Goal: Information Seeking & Learning: Learn about a topic

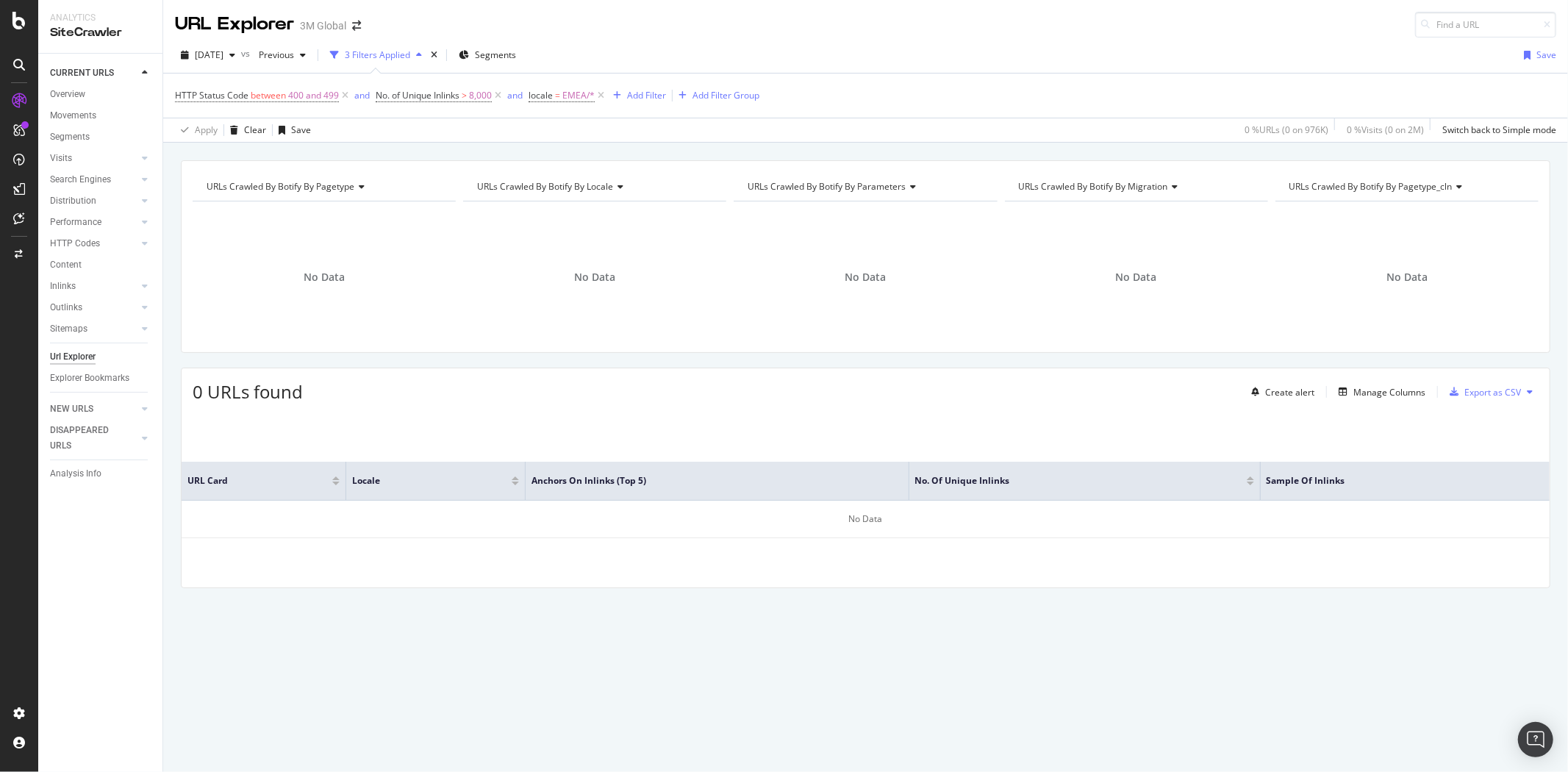
click at [75, 349] on div "Url Explorer" at bounding box center [73, 357] width 46 height 16
click at [223, 60] on span "[DATE]" at bounding box center [209, 54] width 28 height 13
click at [607, 147] on div "URLs Crawled By Botify By pagetype Chart (by Value) Table Expand Export as CSV …" at bounding box center [866, 160] width 1405 height 36
click at [461, 99] on span "No. of Unique Inlinks > 8,000" at bounding box center [433, 96] width 116 height 13
click at [400, 201] on input "8000" at bounding box center [469, 204] width 162 height 24
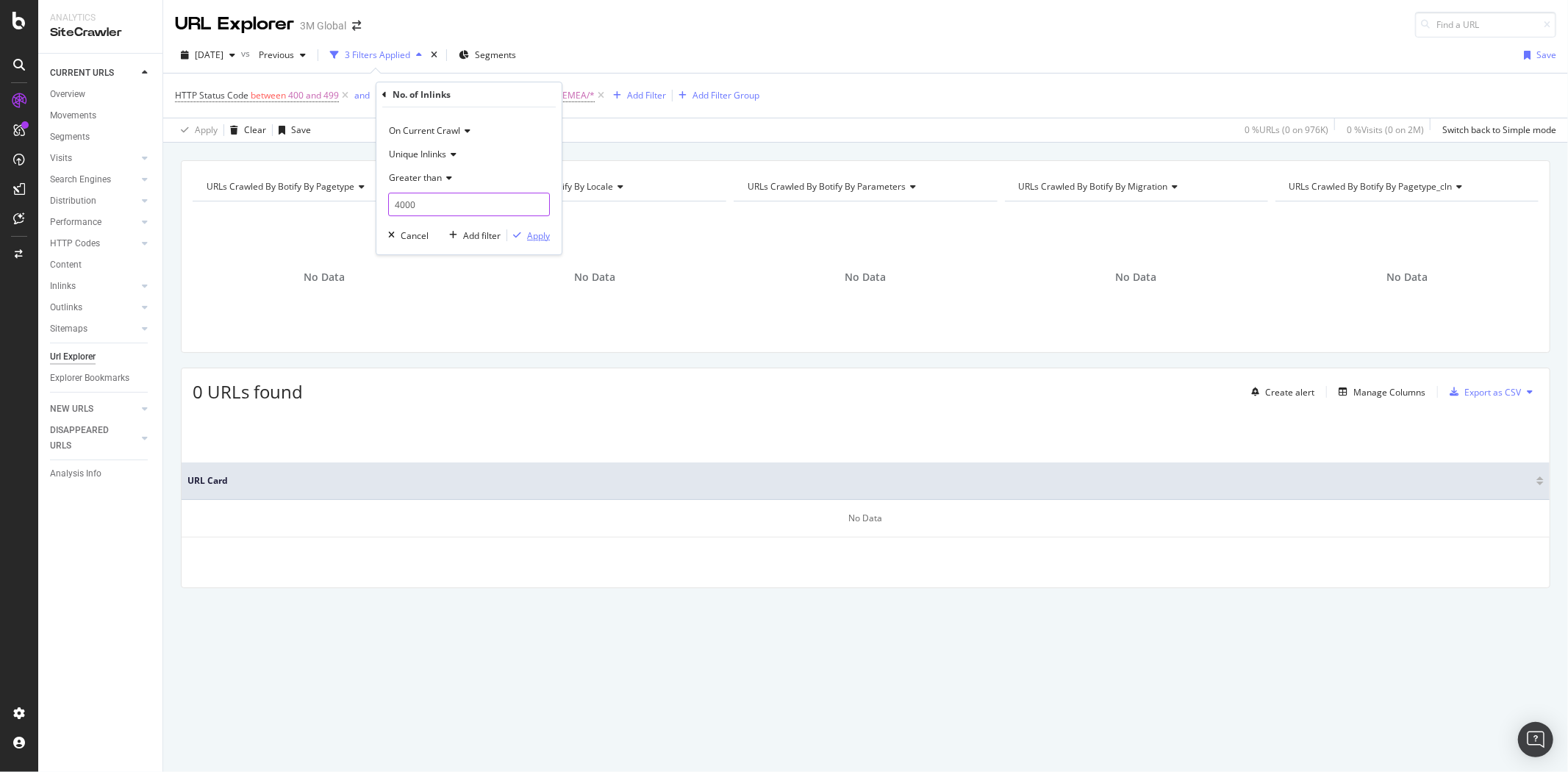
type input "4000"
click at [544, 237] on div "Apply" at bounding box center [538, 236] width 23 height 13
click at [369, 173] on div "URLs Crawled By Botify By pagetype Chart (by Value) Table Expand Export as CSV …" at bounding box center [324, 186] width 263 height 29
